Goal: Go to known website: Access a specific website the user already knows

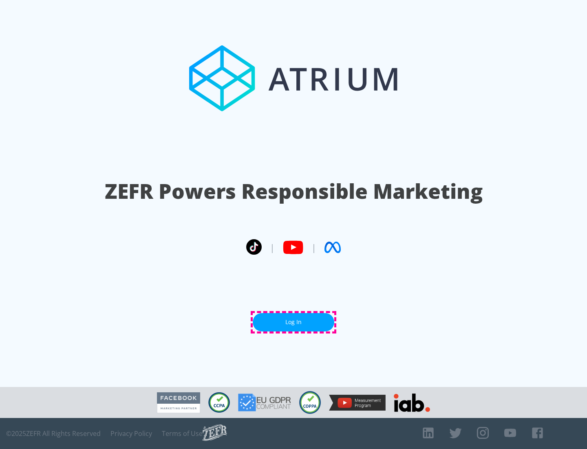
click at [294, 322] on link "Log In" at bounding box center [294, 322] width 82 height 18
